Goal: Task Accomplishment & Management: Use online tool/utility

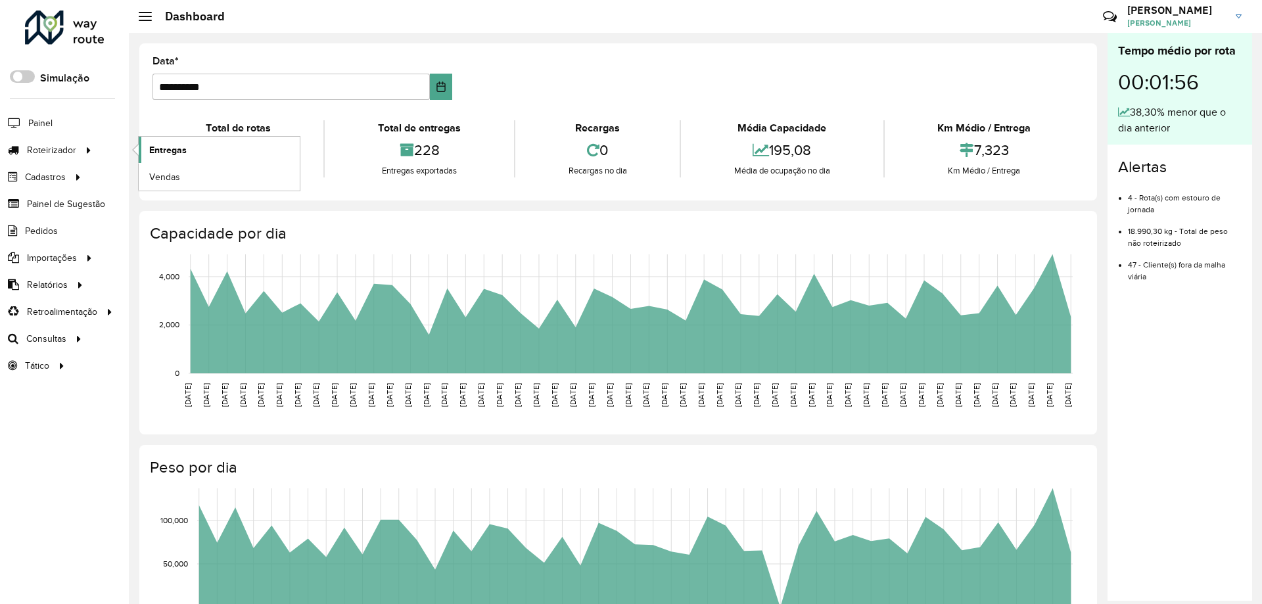
click at [202, 152] on link "Entregas" at bounding box center [219, 150] width 161 height 26
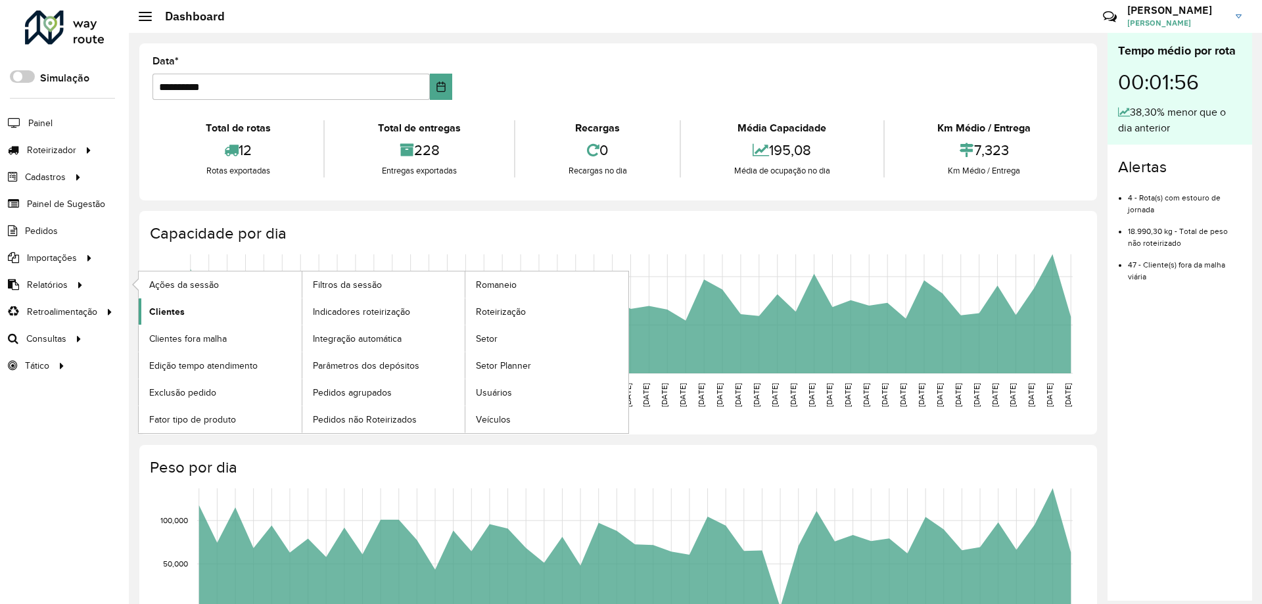
click at [173, 306] on span "Clientes" at bounding box center [166, 312] width 35 height 14
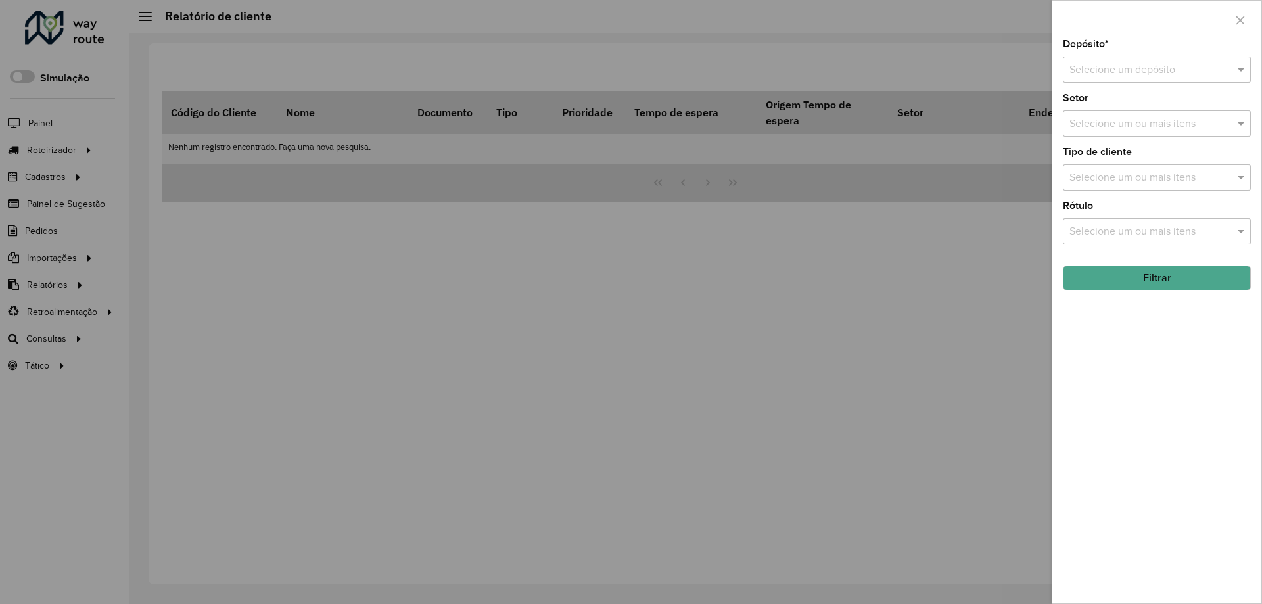
click at [1128, 272] on button "Filtrar" at bounding box center [1156, 277] width 188 height 25
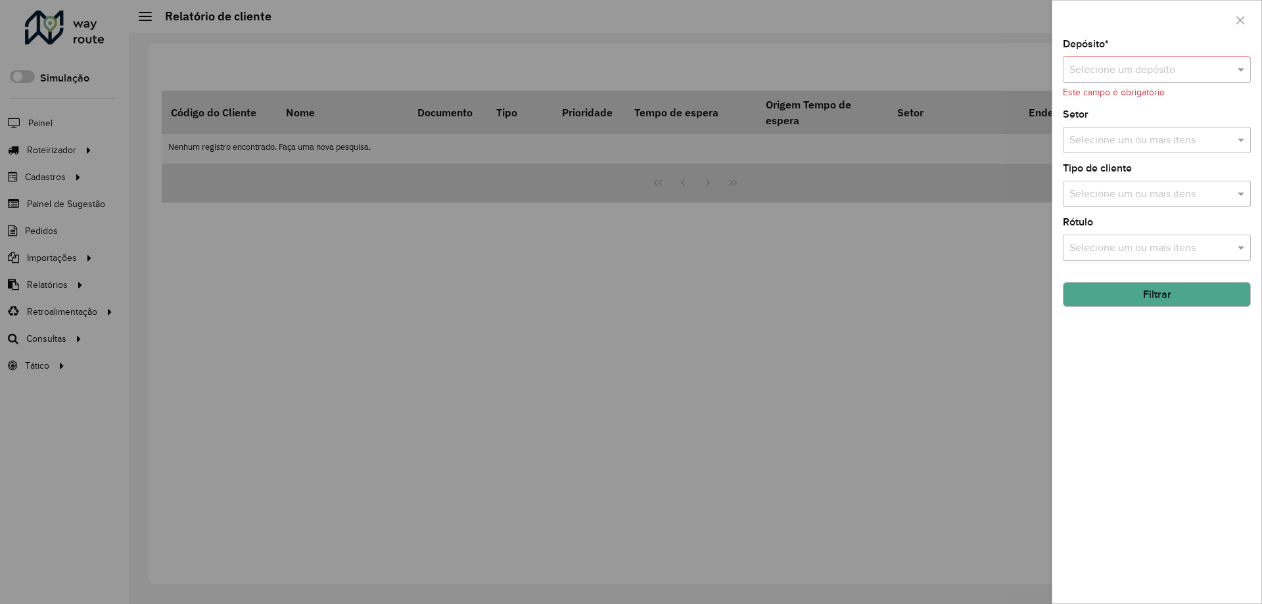
click at [1118, 73] on input "text" at bounding box center [1143, 70] width 148 height 16
click at [1080, 113] on span "CDD Lapa" at bounding box center [1091, 107] width 46 height 11
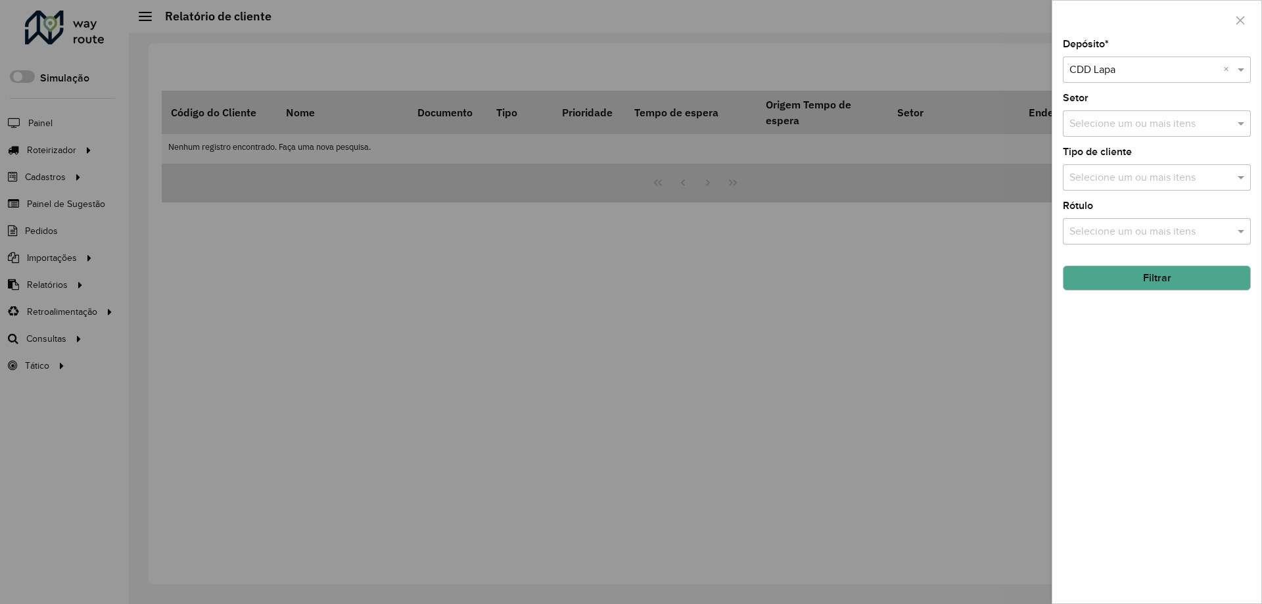
click at [1143, 278] on button "Filtrar" at bounding box center [1156, 277] width 188 height 25
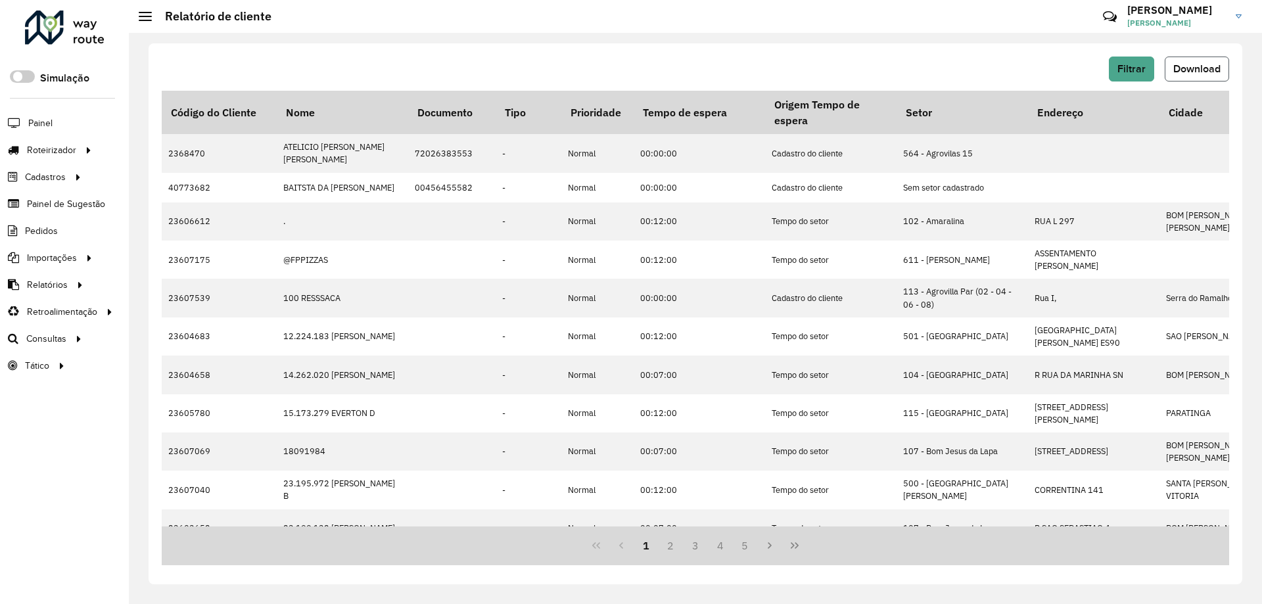
click at [1206, 63] on span "Download" at bounding box center [1196, 68] width 47 height 11
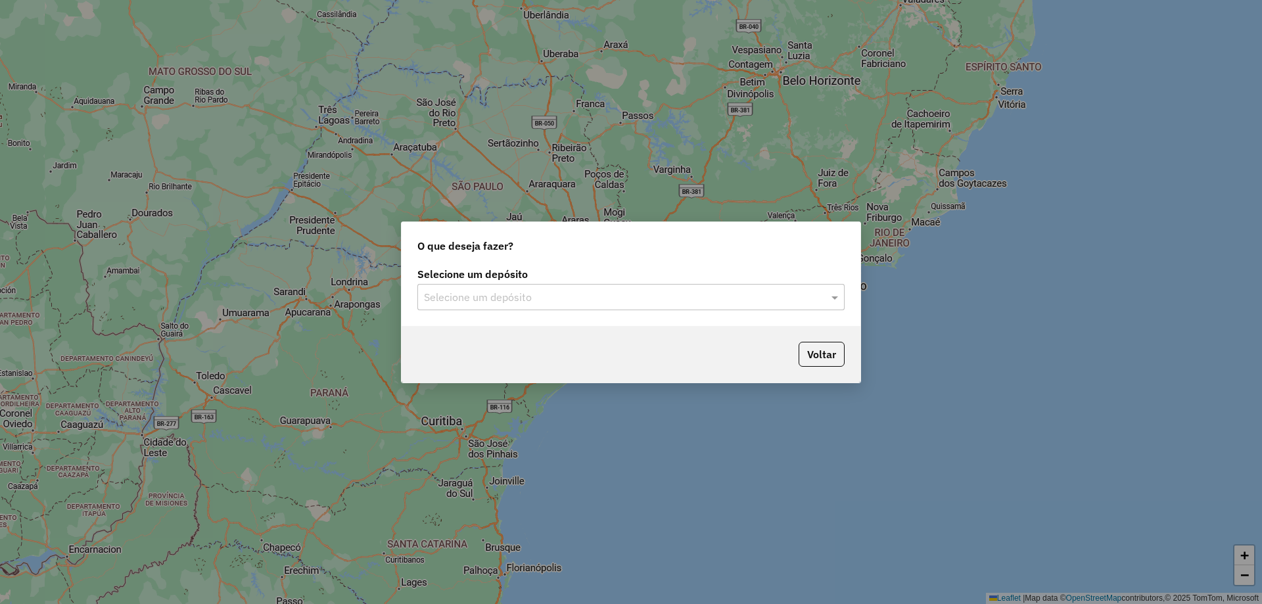
click at [610, 294] on input "text" at bounding box center [618, 298] width 388 height 16
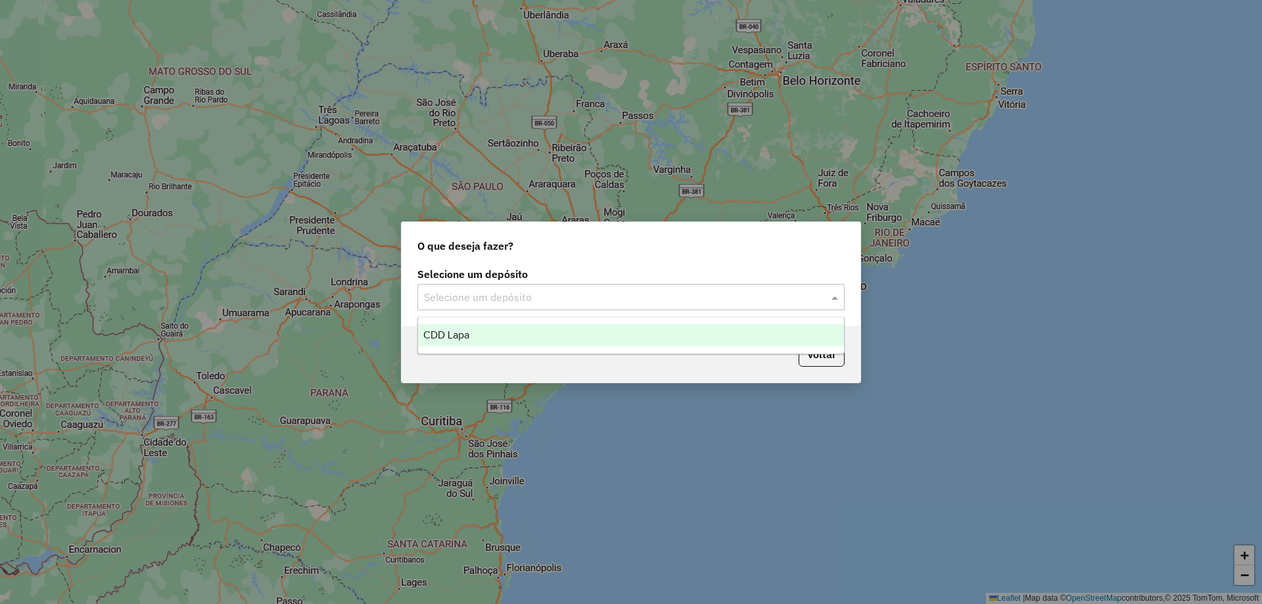
click at [518, 337] on div "CDD Lapa" at bounding box center [631, 335] width 426 height 22
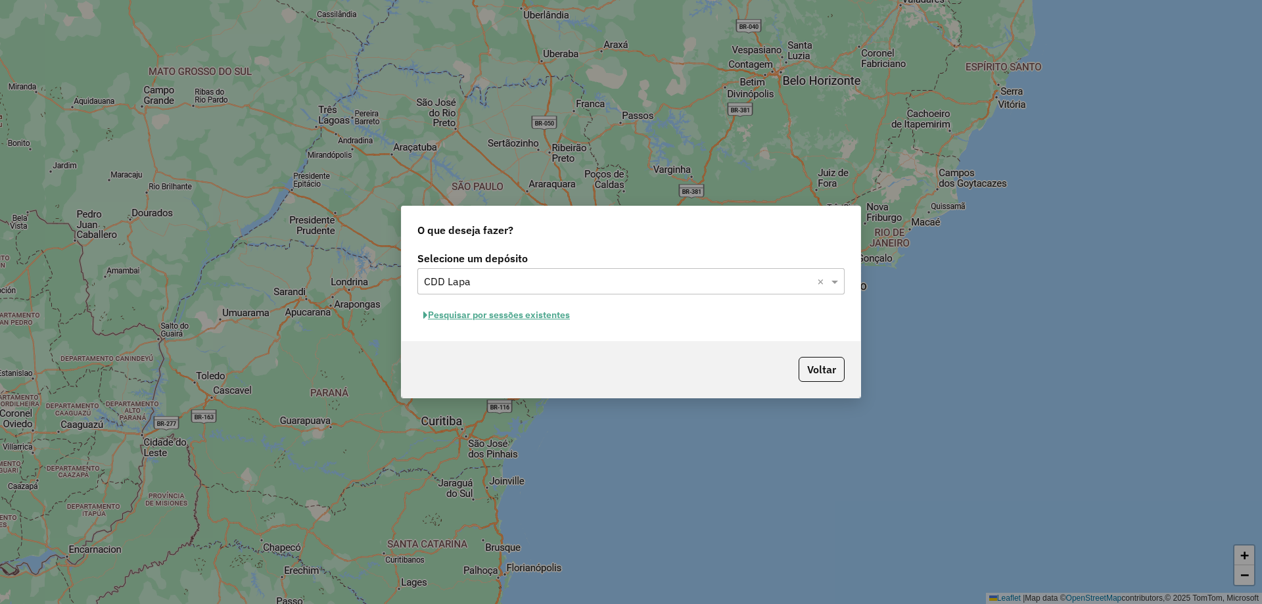
click at [570, 313] on button "Pesquisar por sessões existentes" at bounding box center [496, 315] width 158 height 20
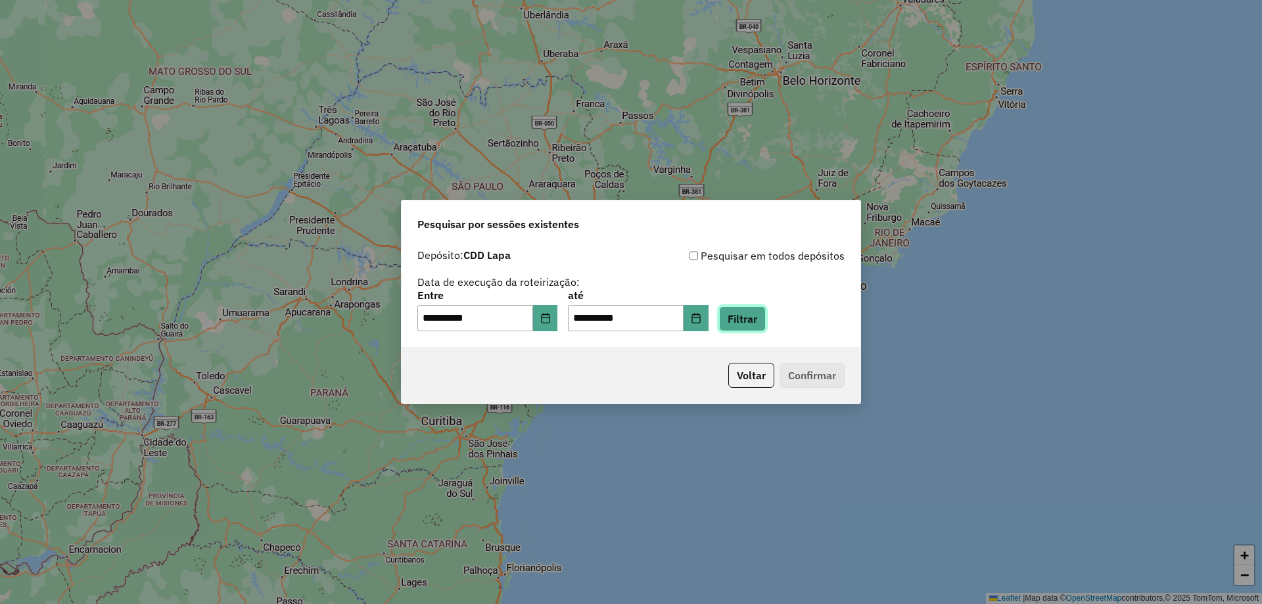
click at [763, 323] on button "Filtrar" at bounding box center [742, 318] width 47 height 25
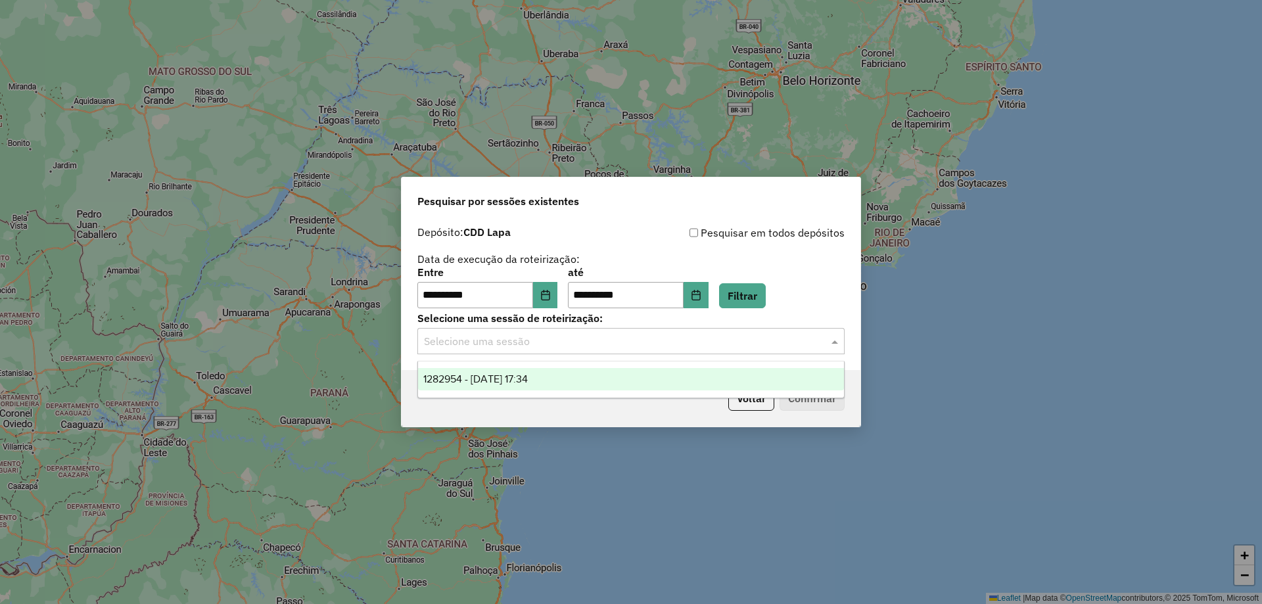
drag, startPoint x: 592, startPoint y: 353, endPoint x: 586, endPoint y: 350, distance: 6.8
click at [588, 351] on div "Selecione uma sessão" at bounding box center [630, 341] width 427 height 26
click at [511, 378] on span "1282954 - [DATE] 17:34" at bounding box center [475, 378] width 104 height 11
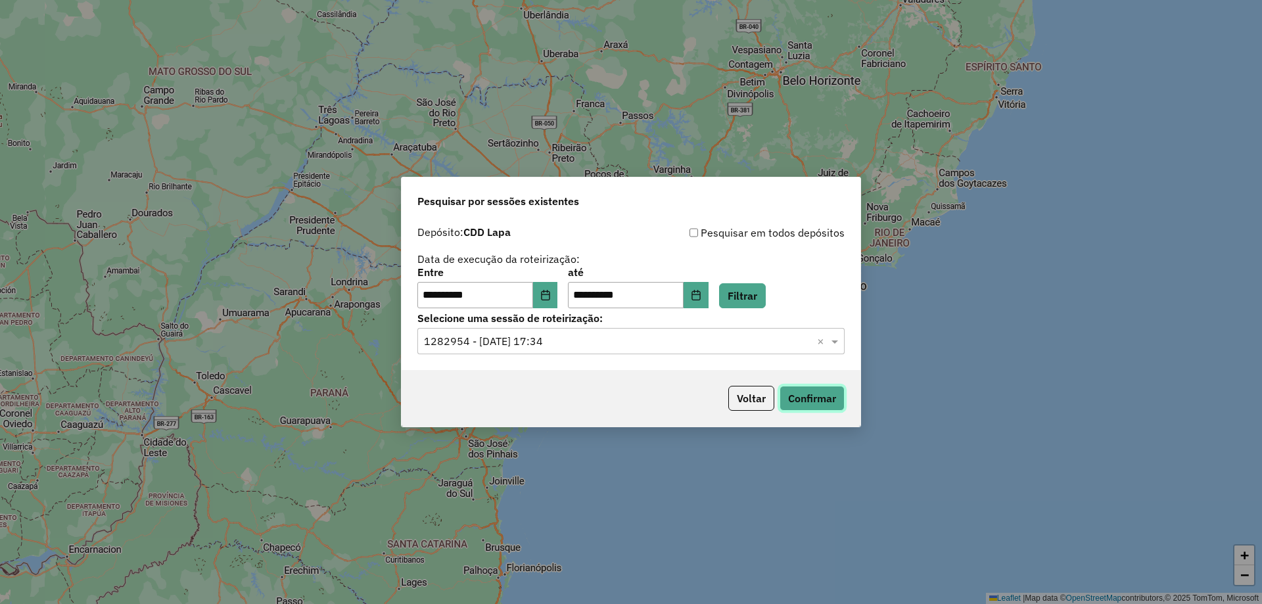
click at [818, 394] on button "Confirmar" at bounding box center [811, 398] width 65 height 25
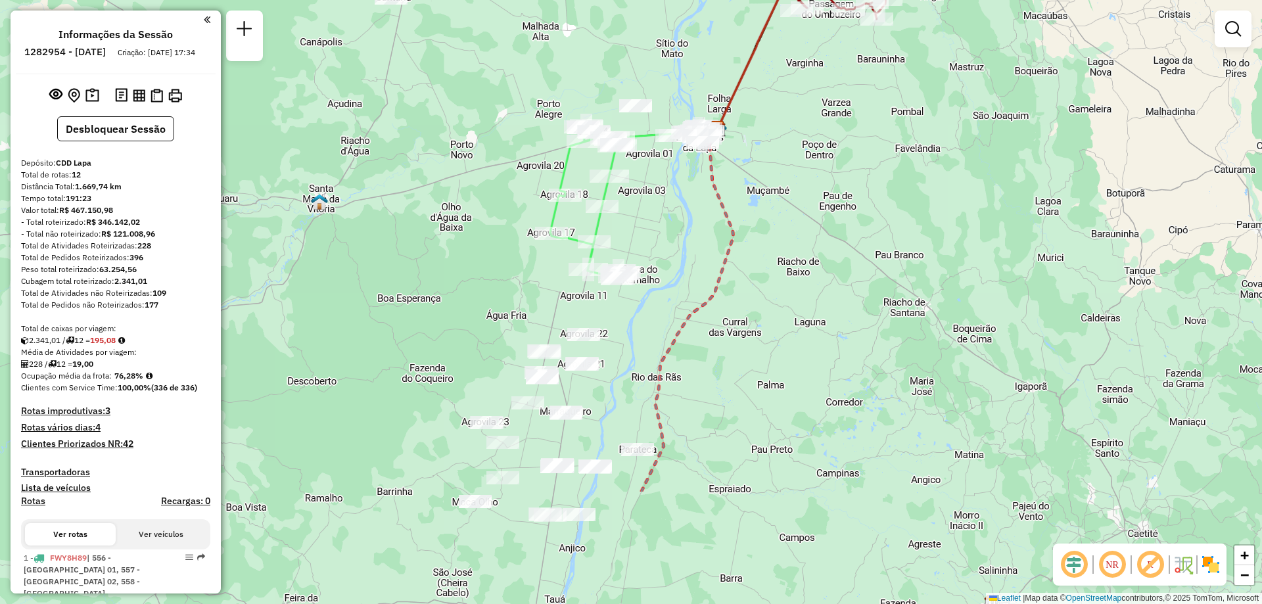
drag, startPoint x: 628, startPoint y: 439, endPoint x: 716, endPoint y: 266, distance: 193.6
click at [716, 266] on icon at bounding box center [687, 310] width 92 height 363
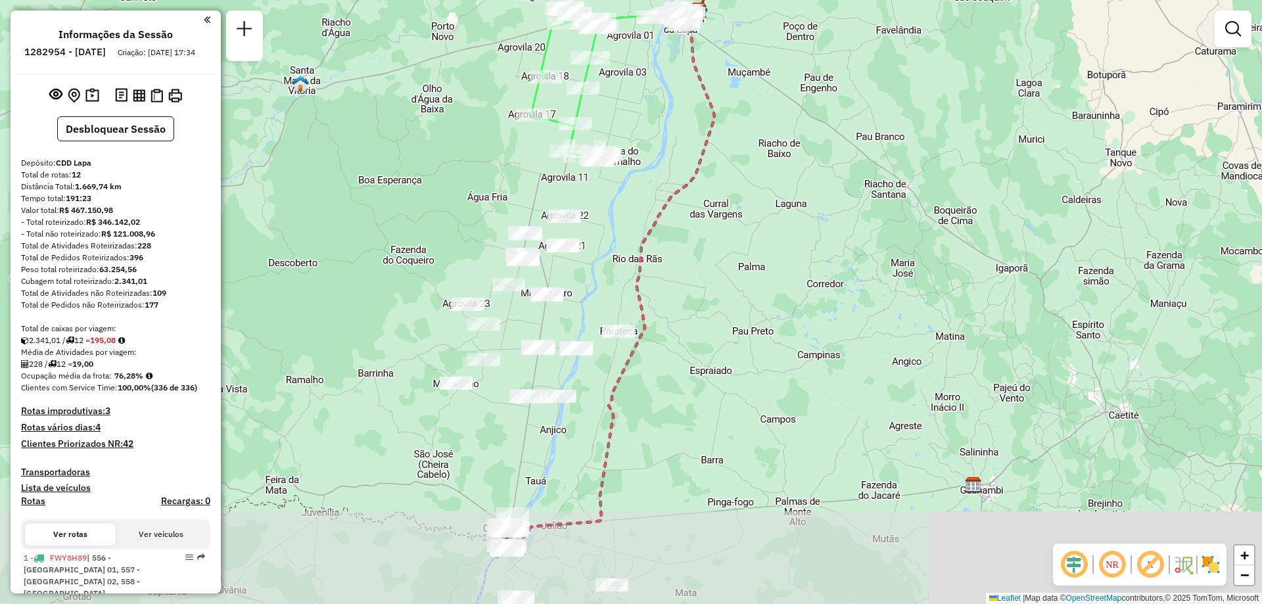
drag, startPoint x: 719, startPoint y: 524, endPoint x: 698, endPoint y: 405, distance: 120.1
click at [699, 405] on div "Janela de atendimento Grade de atendimento Capacidade Transportadoras Veículos …" at bounding box center [631, 302] width 1262 height 604
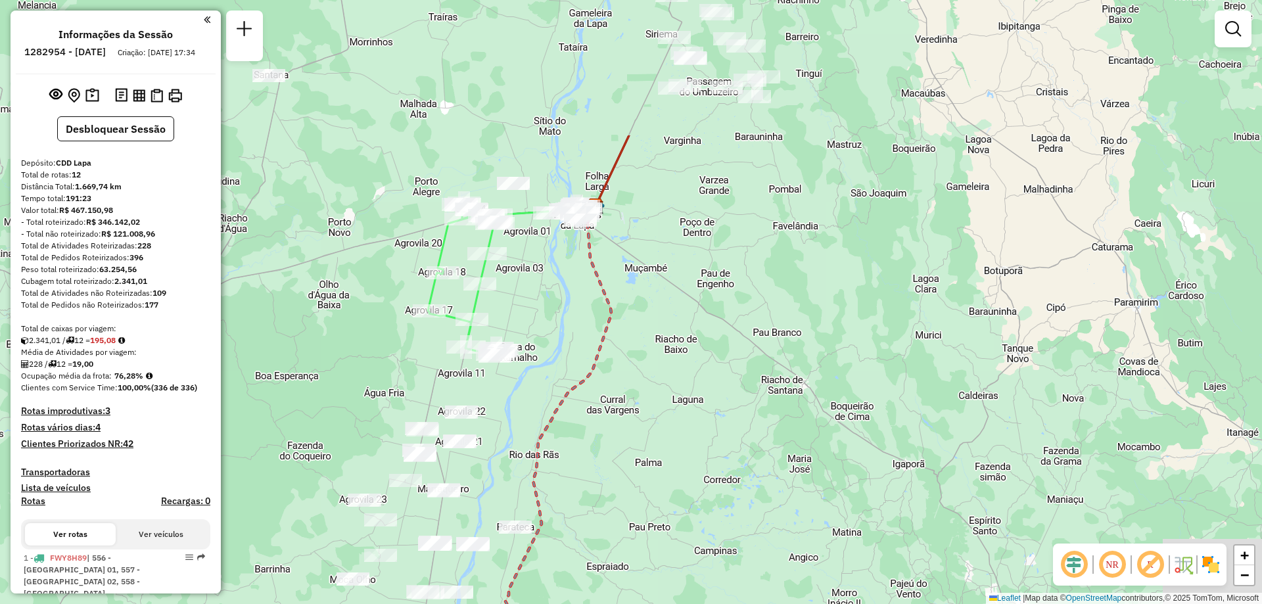
drag, startPoint x: 710, startPoint y: 228, endPoint x: 598, endPoint y: 396, distance: 201.7
click at [587, 438] on div "Janela de atendimento Grade de atendimento Capacidade Transportadoras Veículos …" at bounding box center [631, 302] width 1262 height 604
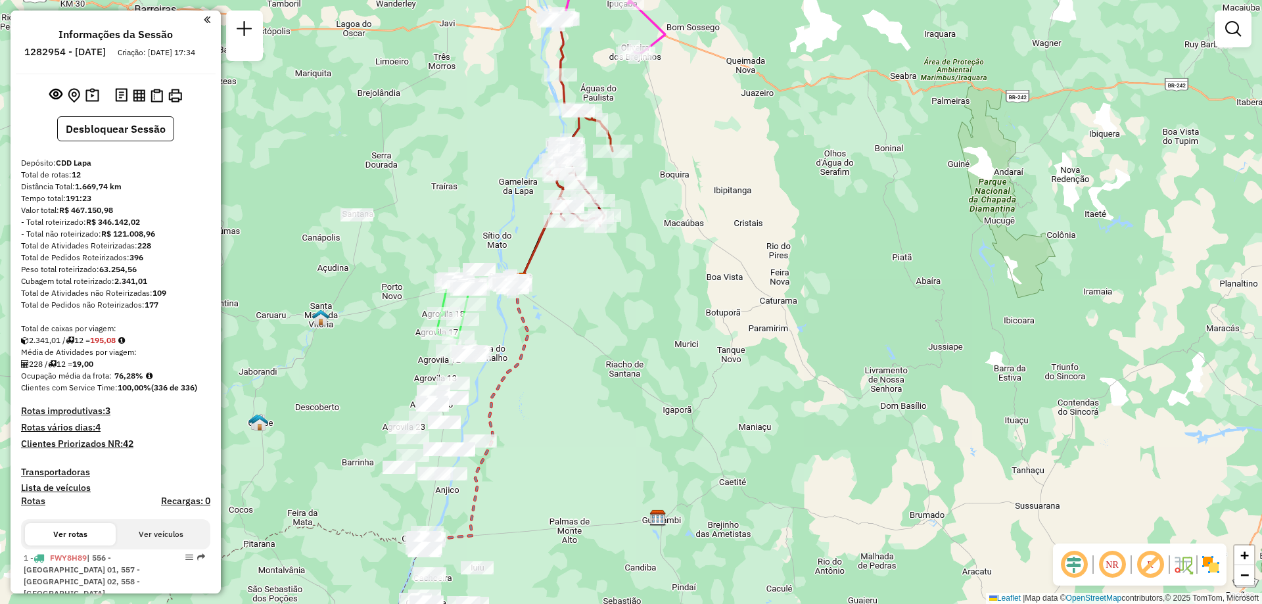
drag, startPoint x: 829, startPoint y: 183, endPoint x: 748, endPoint y: 208, distance: 83.8
click at [748, 208] on div "Janela de atendimento Grade de atendimento Capacidade Transportadoras Veículos …" at bounding box center [631, 302] width 1262 height 604
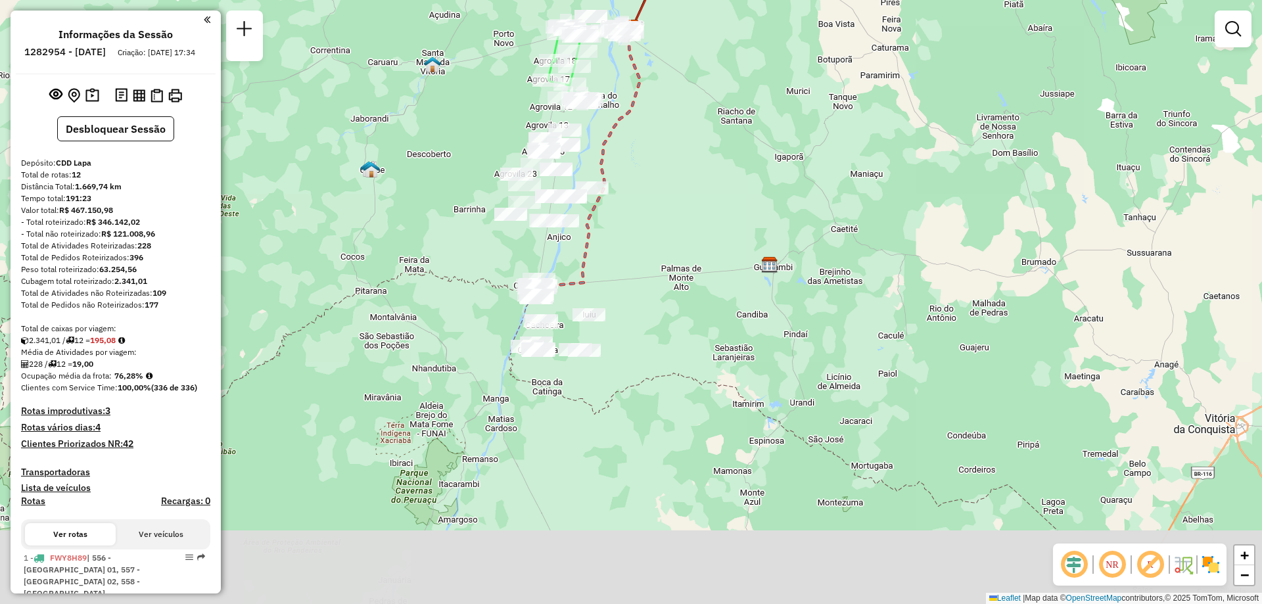
drag, startPoint x: 562, startPoint y: 378, endPoint x: 669, endPoint y: 147, distance: 254.6
click at [669, 147] on div "Janela de atendimento Grade de atendimento Capacidade Transportadoras Veículos …" at bounding box center [631, 302] width 1262 height 604
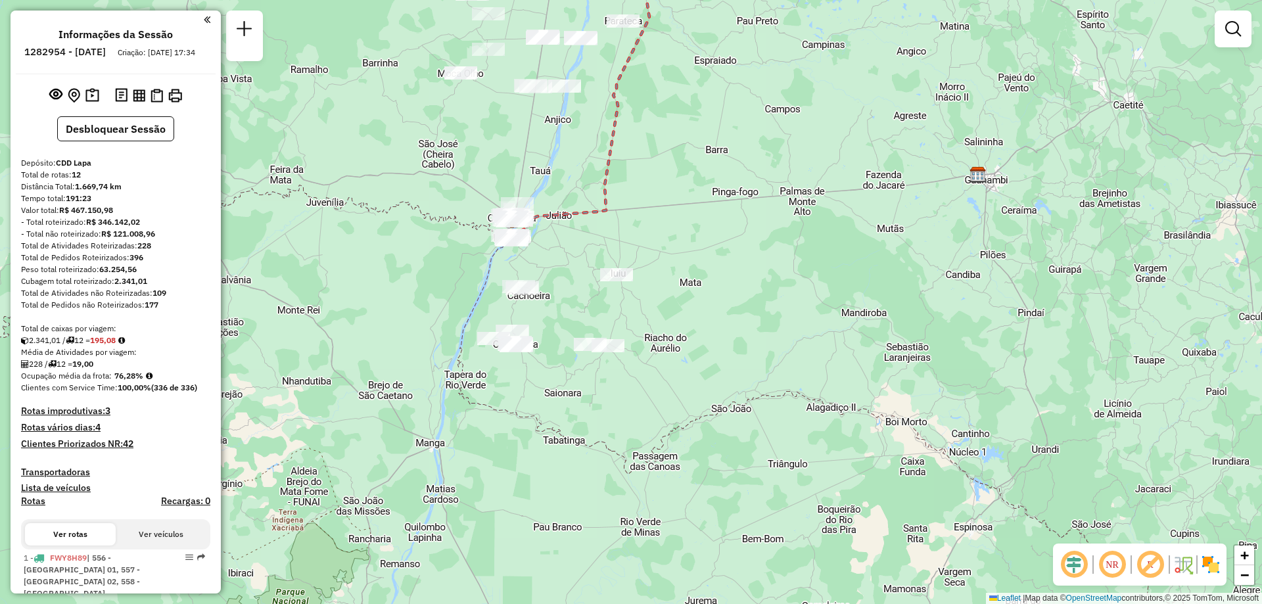
drag, startPoint x: 580, startPoint y: 353, endPoint x: 627, endPoint y: 342, distance: 49.4
click at [627, 342] on div "Janela de atendimento Grade de atendimento Capacidade Transportadoras Veículos …" at bounding box center [631, 302] width 1262 height 604
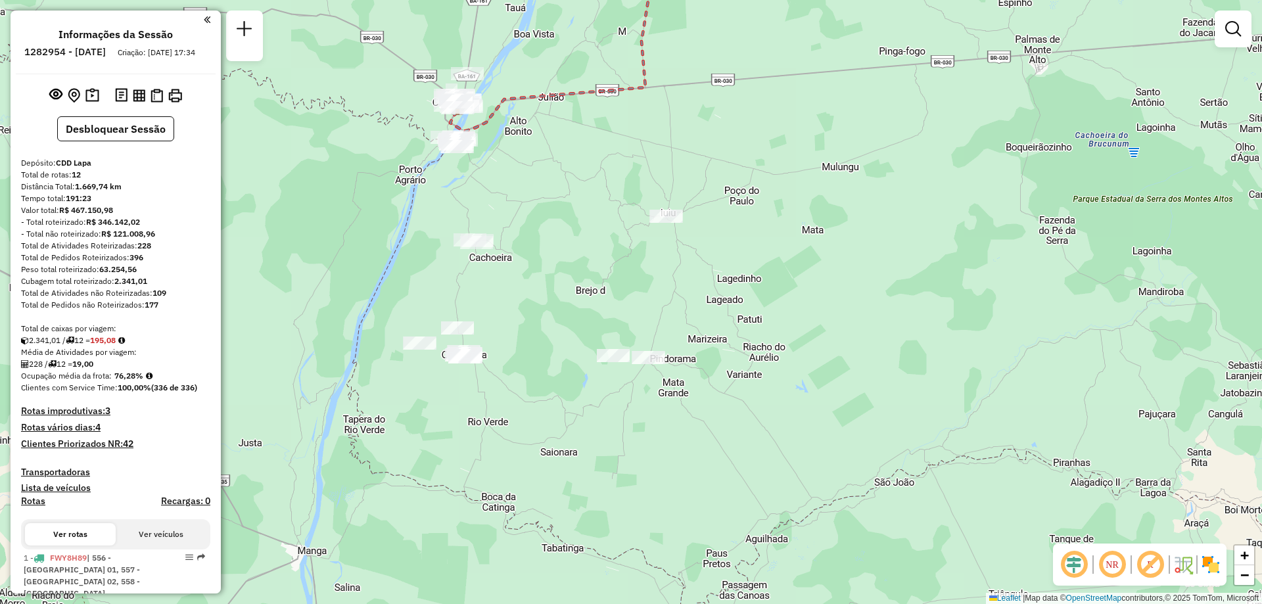
click at [554, 336] on div "Janela de atendimento Grade de atendimento Capacidade Transportadoras Veículos …" at bounding box center [631, 302] width 1262 height 604
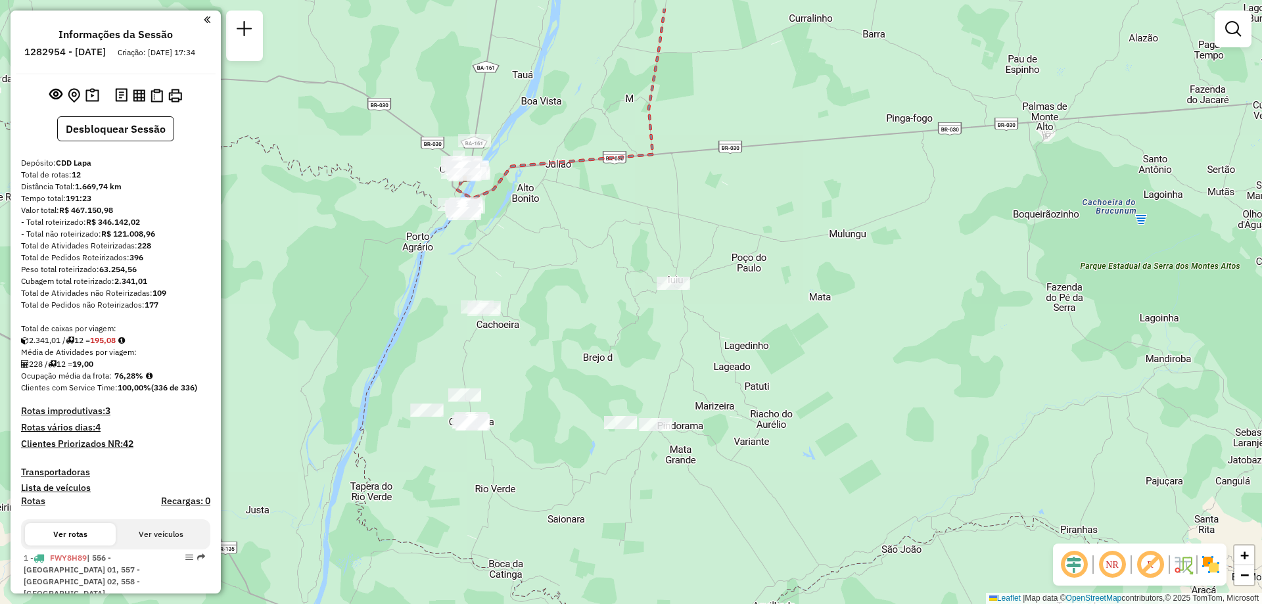
drag, startPoint x: 545, startPoint y: 103, endPoint x: 545, endPoint y: 171, distance: 67.7
click at [545, 171] on icon at bounding box center [560, 103] width 207 height 189
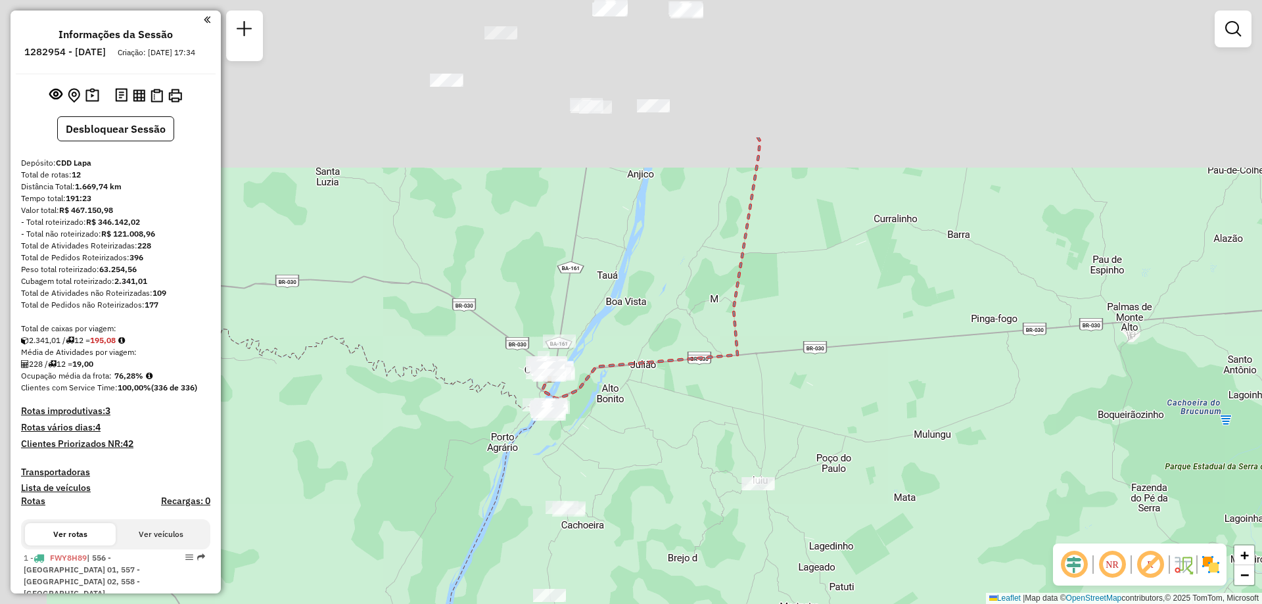
drag, startPoint x: 647, startPoint y: 197, endPoint x: 744, endPoint y: 498, distance: 316.2
click at [745, 499] on div "Janela de atendimento Grade de atendimento Capacidade Transportadoras Veículos …" at bounding box center [631, 302] width 1262 height 604
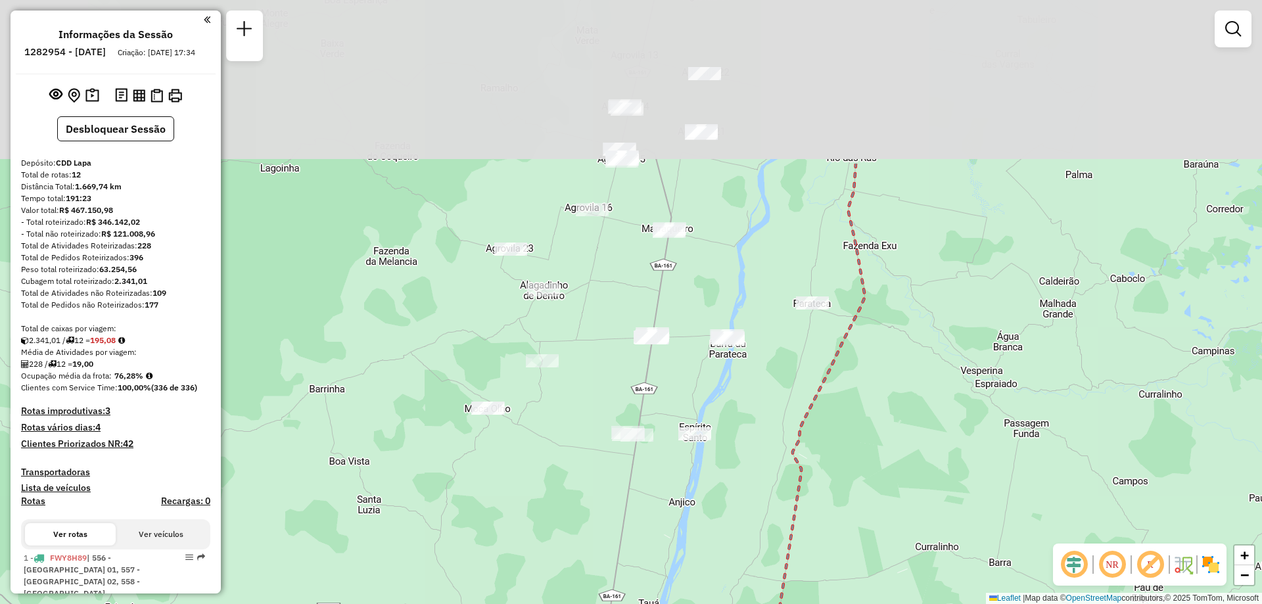
drag, startPoint x: 634, startPoint y: 78, endPoint x: 663, endPoint y: 302, distance: 225.9
click at [663, 302] on div "Janela de atendimento Grade de atendimento Capacidade Transportadoras Veículos …" at bounding box center [631, 302] width 1262 height 604
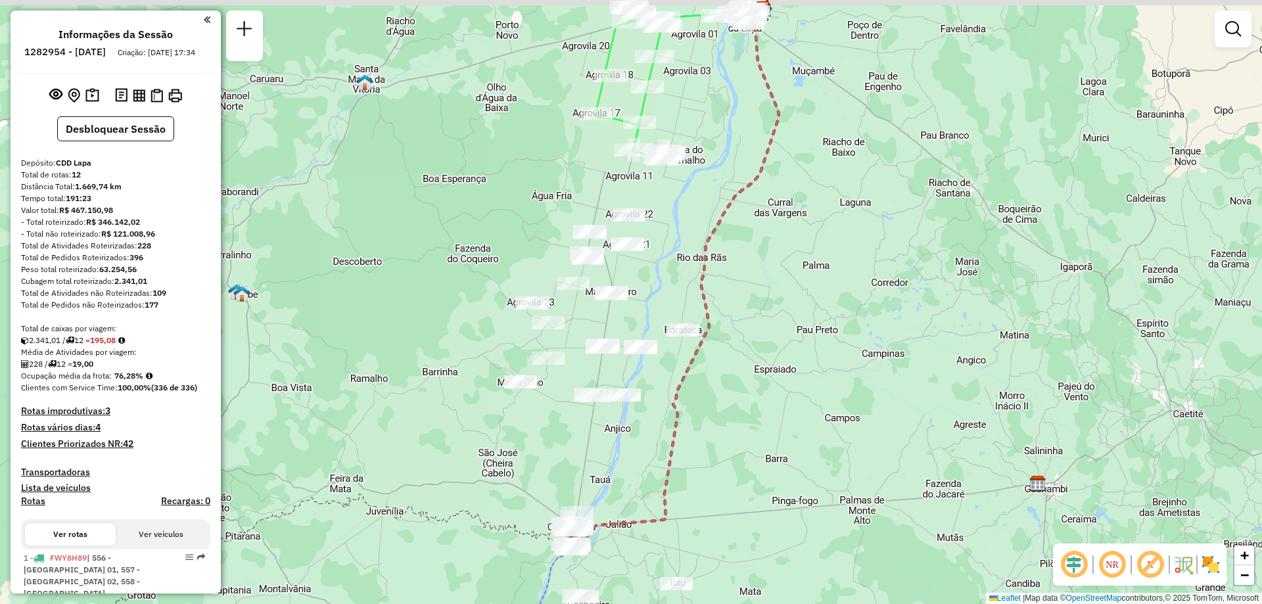
drag, startPoint x: 735, startPoint y: 235, endPoint x: 708, endPoint y: 277, distance: 49.6
click at [708, 277] on div "Janela de atendimento Grade de atendimento Capacidade Transportadoras Veículos …" at bounding box center [631, 302] width 1262 height 604
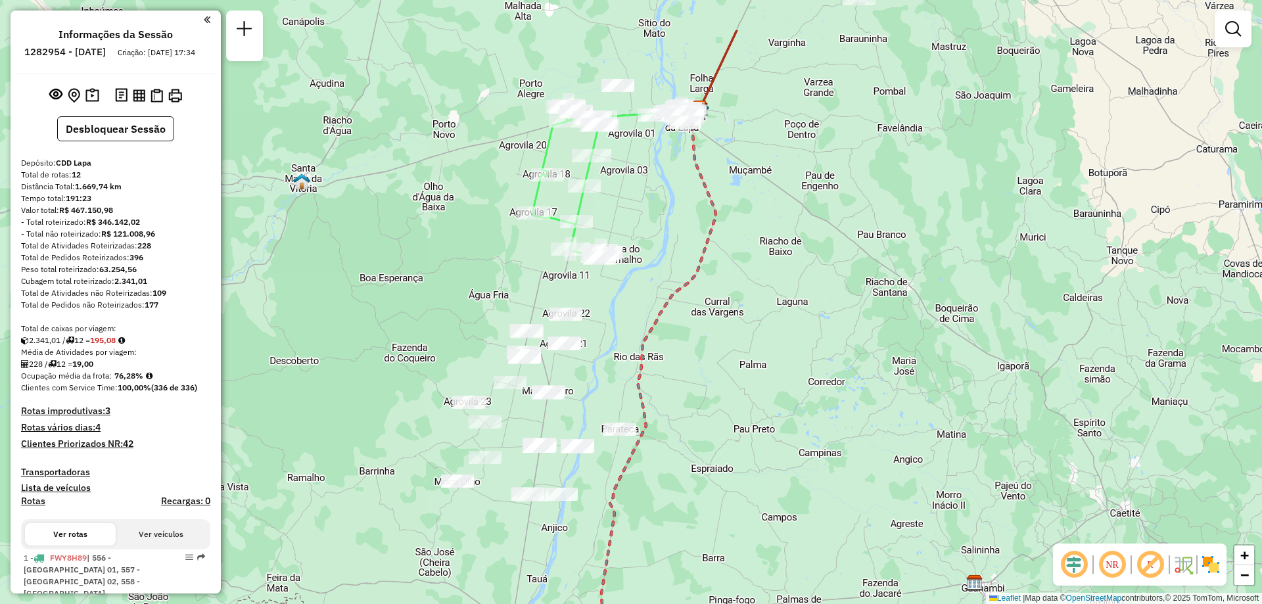
drag, startPoint x: 796, startPoint y: 207, endPoint x: 739, endPoint y: 298, distance: 107.5
click at [739, 298] on div "Janela de atendimento Grade de atendimento Capacidade Transportadoras Veículos …" at bounding box center [631, 302] width 1262 height 604
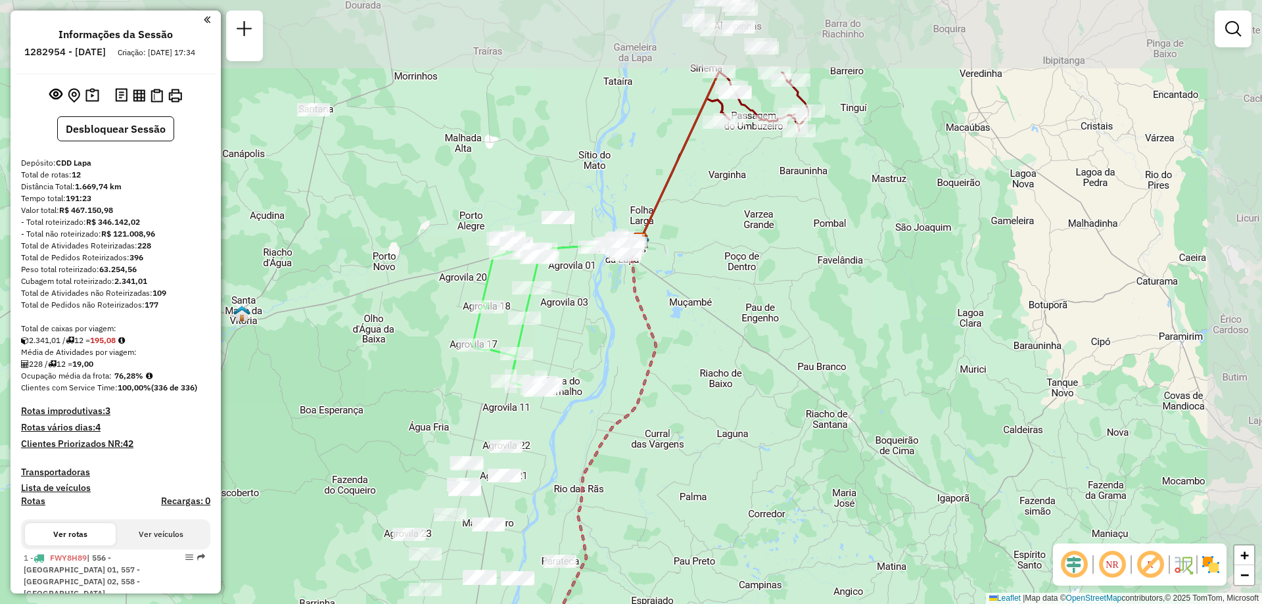
drag, startPoint x: 766, startPoint y: 191, endPoint x: 674, endPoint y: 239, distance: 104.0
click at [700, 325] on div "Janela de atendimento Grade de atendimento Capacidade Transportadoras Veículos …" at bounding box center [631, 302] width 1262 height 604
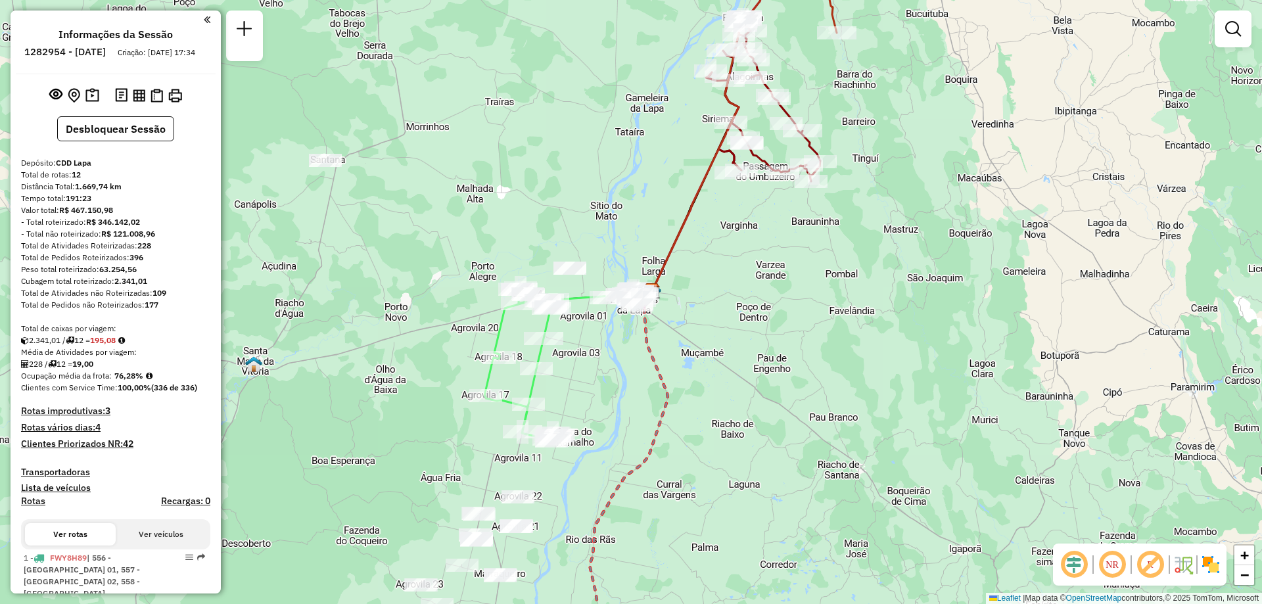
drag, startPoint x: 620, startPoint y: 191, endPoint x: 641, endPoint y: 241, distance: 53.9
click at [641, 241] on div "Janela de atendimento Grade de atendimento Capacidade Transportadoras Veículos …" at bounding box center [631, 302] width 1262 height 604
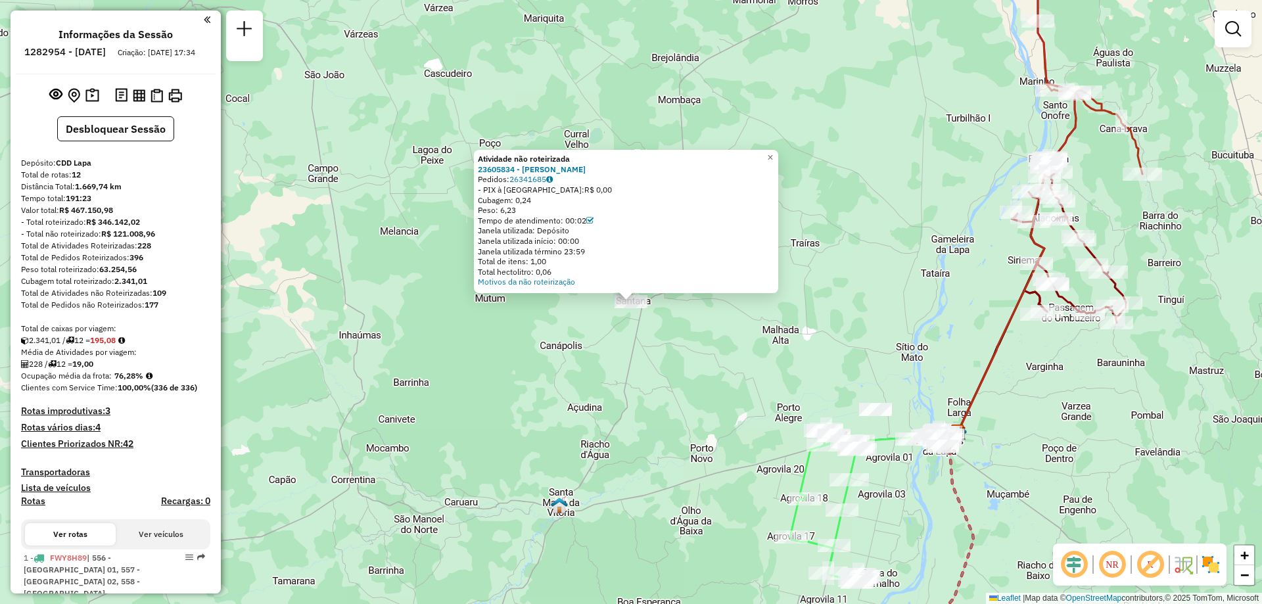
click at [652, 319] on div "Atividade não roteirizada 23605834 - JHONY SOUZA Pedidos: 26341685 - PIX à Vist…" at bounding box center [631, 302] width 1262 height 604
click at [435, 290] on div "Atividade não roteirizada 23605834 - JHONY SOUZA Pedidos: 26341685 - PIX à Vist…" at bounding box center [631, 302] width 1262 height 604
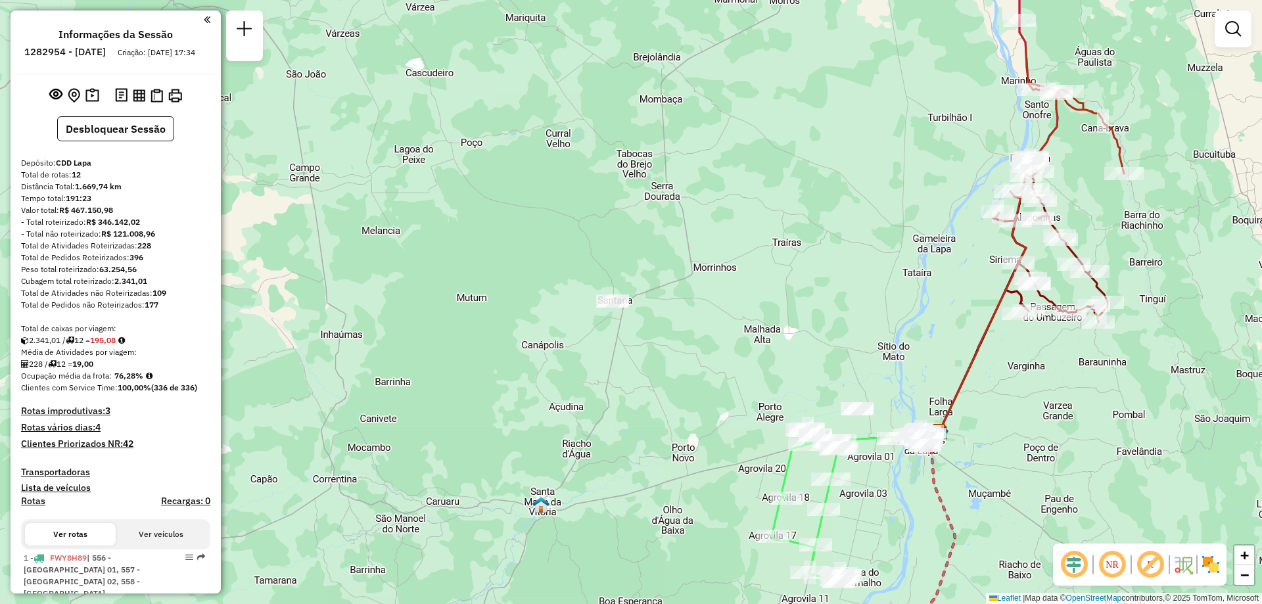
click at [706, 312] on div "Janela de atendimento Grade de atendimento Capacidade Transportadoras Veículos …" at bounding box center [631, 302] width 1262 height 604
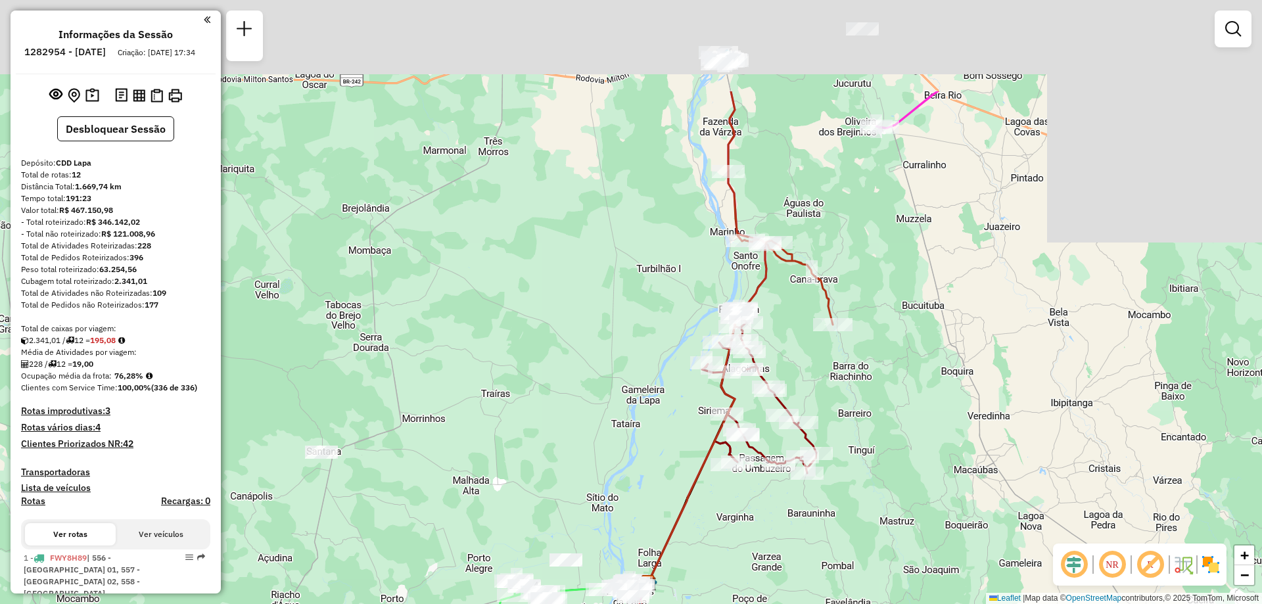
drag, startPoint x: 855, startPoint y: 211, endPoint x: 543, endPoint y: 375, distance: 351.8
click at [543, 375] on div "Janela de atendimento Grade de atendimento Capacidade Transportadoras Veículos …" at bounding box center [631, 302] width 1262 height 604
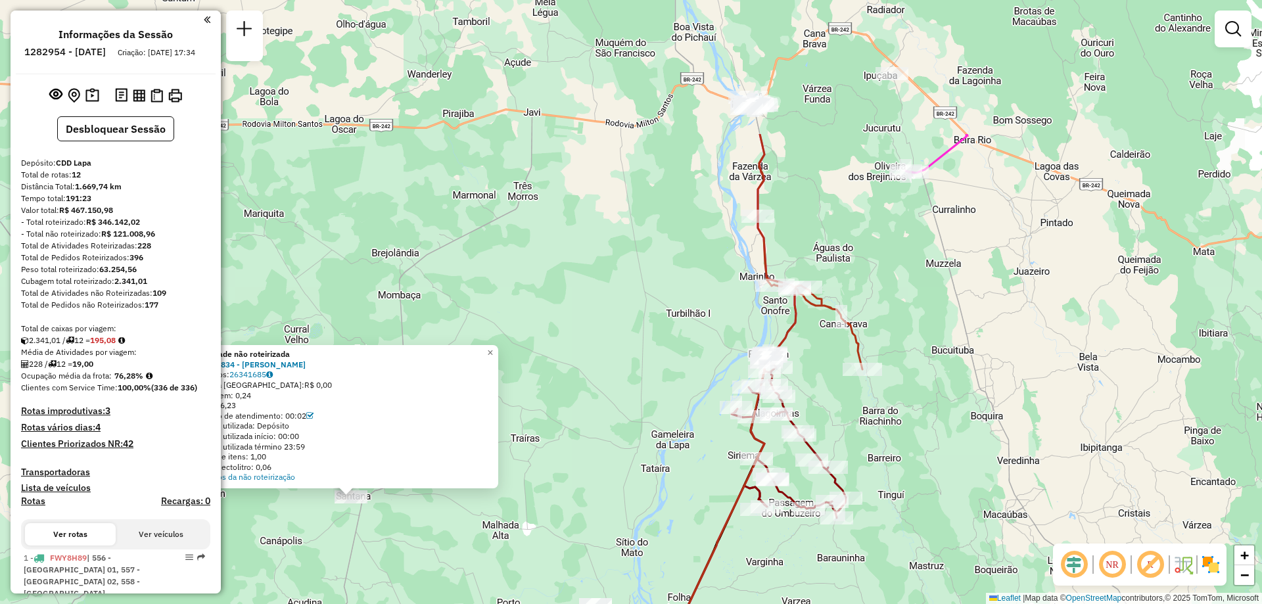
drag, startPoint x: 897, startPoint y: 162, endPoint x: 616, endPoint y: 358, distance: 342.5
click at [616, 357] on div "Atividade não roteirizada 23605834 - JHONY SOUZA Pedidos: 26341685 - PIX à Vist…" at bounding box center [631, 302] width 1262 height 604
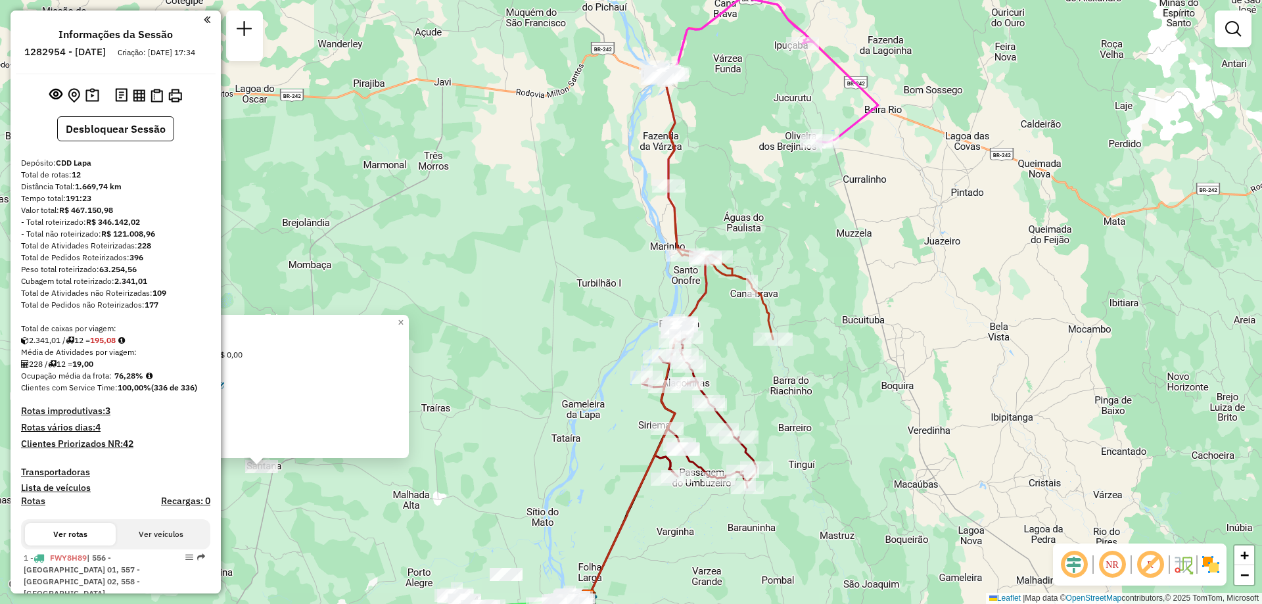
drag, startPoint x: 998, startPoint y: 235, endPoint x: 821, endPoint y: 137, distance: 202.0
click at [821, 137] on div "Atividade não roteirizada 23605834 - JHONY SOUZA Pedidos: 26341685 - PIX à Vist…" at bounding box center [631, 302] width 1262 height 604
